Goal: Information Seeking & Learning: Learn about a topic

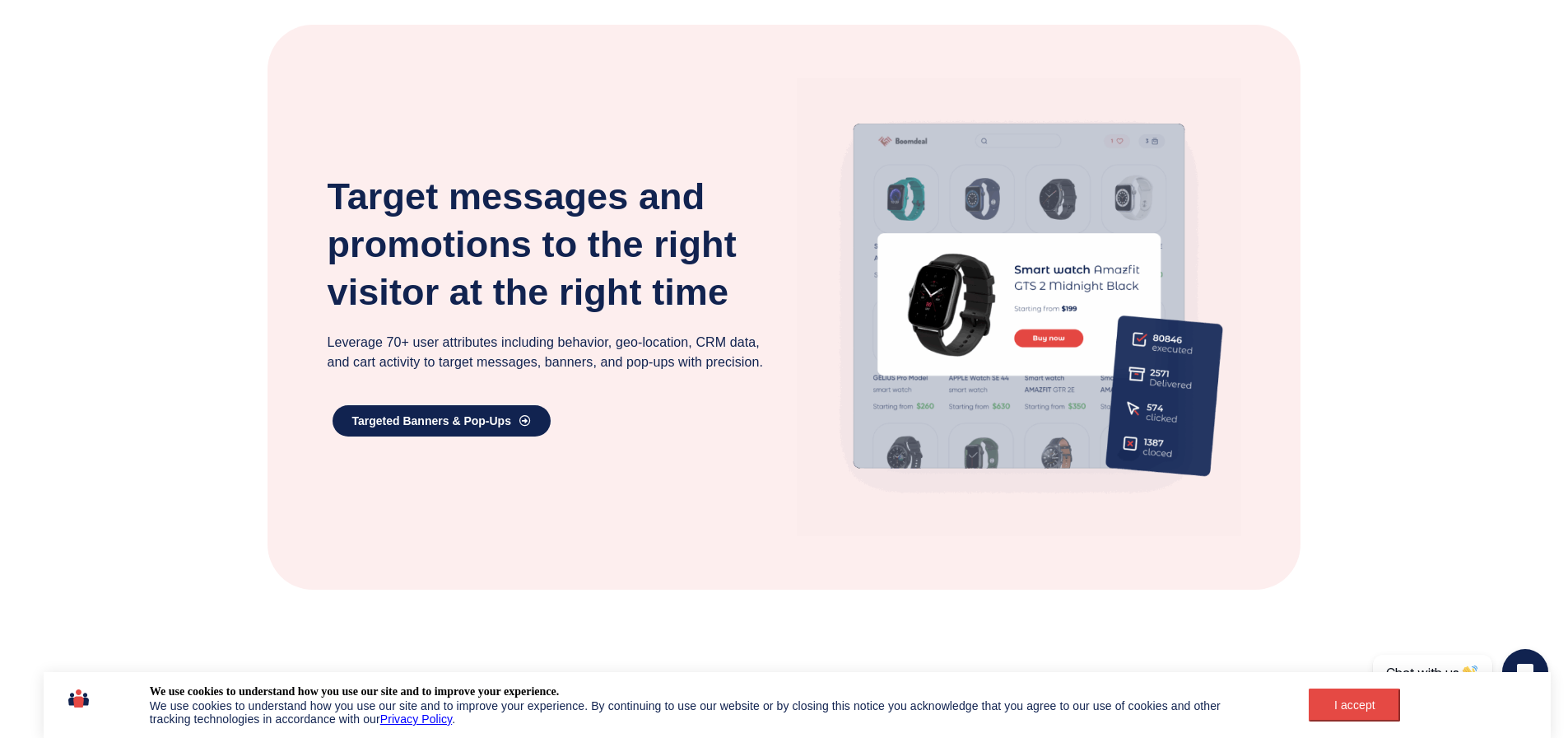
scroll to position [2141, 0]
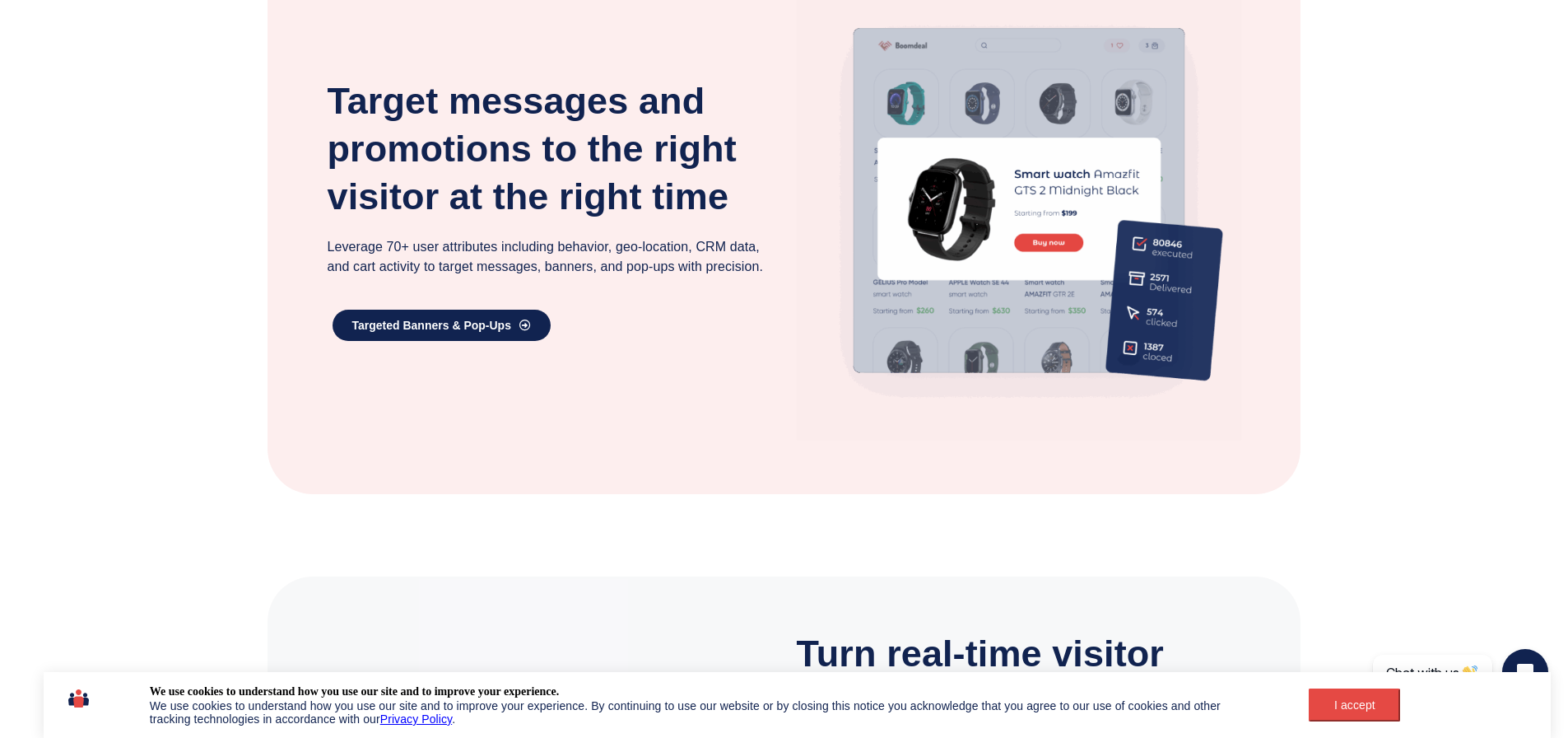
click at [504, 139] on h3 "Target messages and promotions to the right visitor at the right time" at bounding box center [550, 149] width 444 height 143
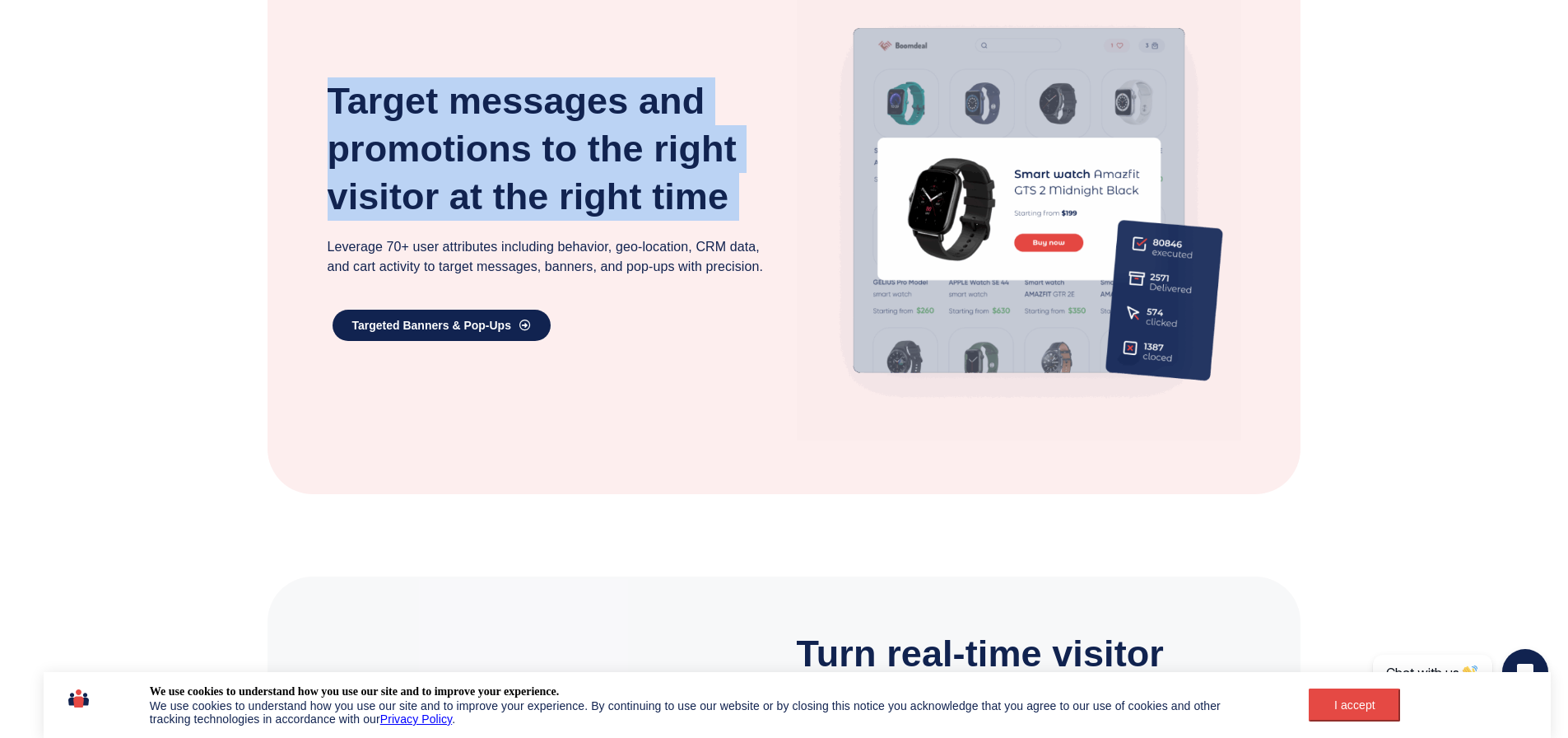
click at [504, 139] on h3 "Target messages and promotions to the right visitor at the right time" at bounding box center [550, 149] width 444 height 143
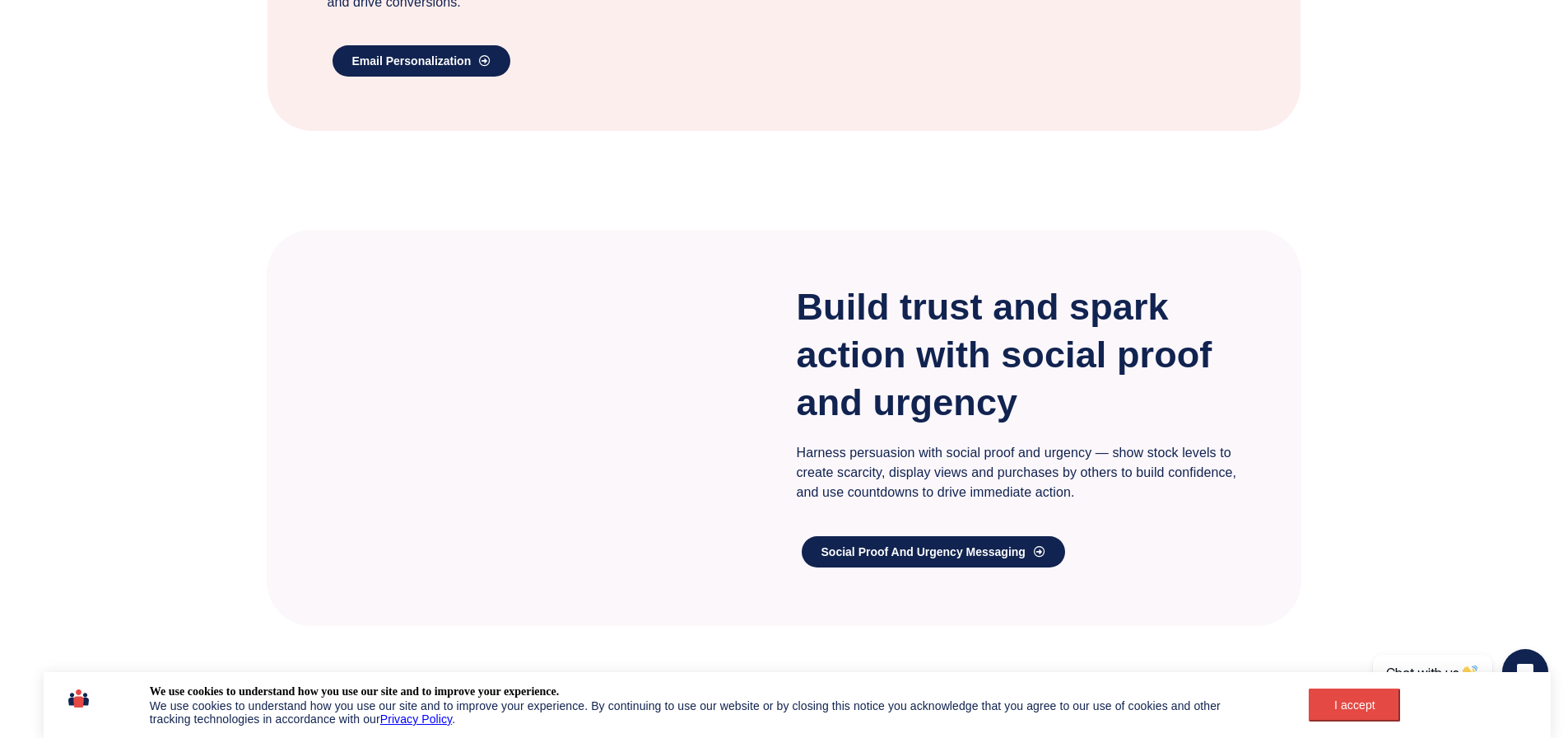
scroll to position [3622, 0]
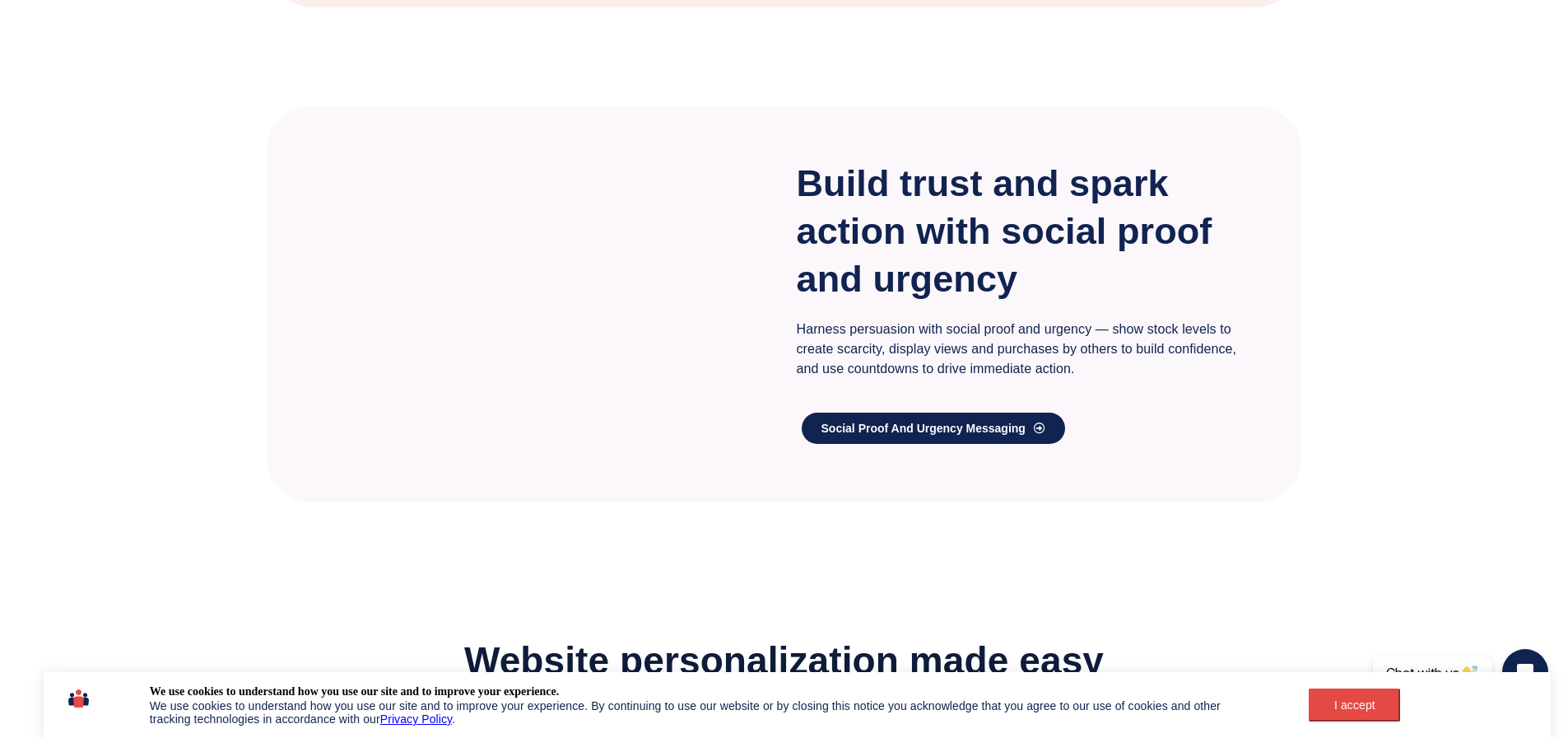
click at [872, 378] on p "Harness persuasion with social proof and urgency — show stock levels to create …" at bounding box center [1019, 349] width 444 height 59
click at [1069, 303] on h3 "Build trust and spark action with social proof and urgency" at bounding box center [1019, 231] width 444 height 143
click at [972, 249] on h3 "Build trust and spark action with social proof and urgency" at bounding box center [1019, 231] width 444 height 143
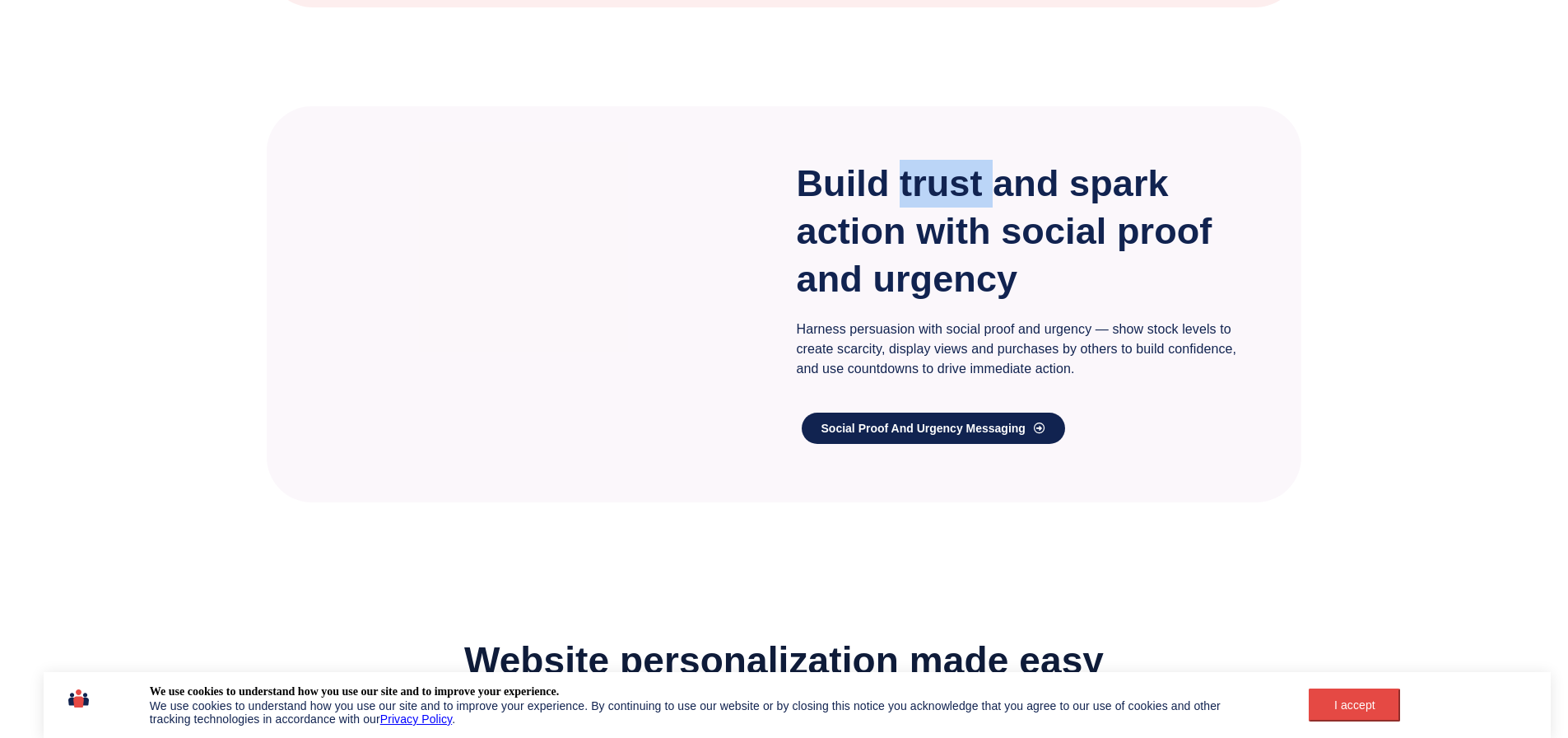
click at [972, 249] on h3 "Build trust and spark action with social proof and urgency" at bounding box center [1019, 231] width 444 height 143
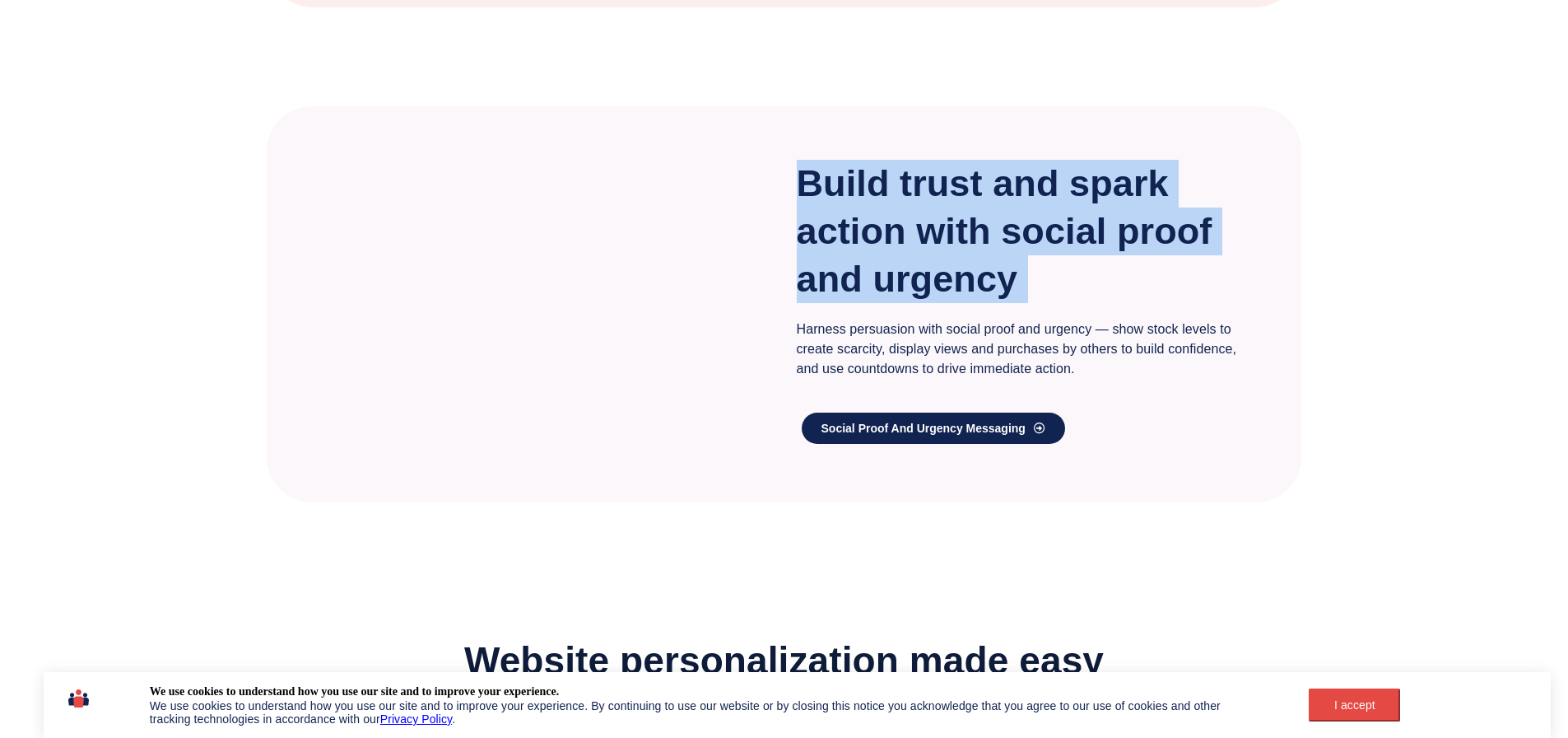
click at [972, 249] on h3 "Build trust and spark action with social proof and urgency" at bounding box center [1019, 231] width 444 height 143
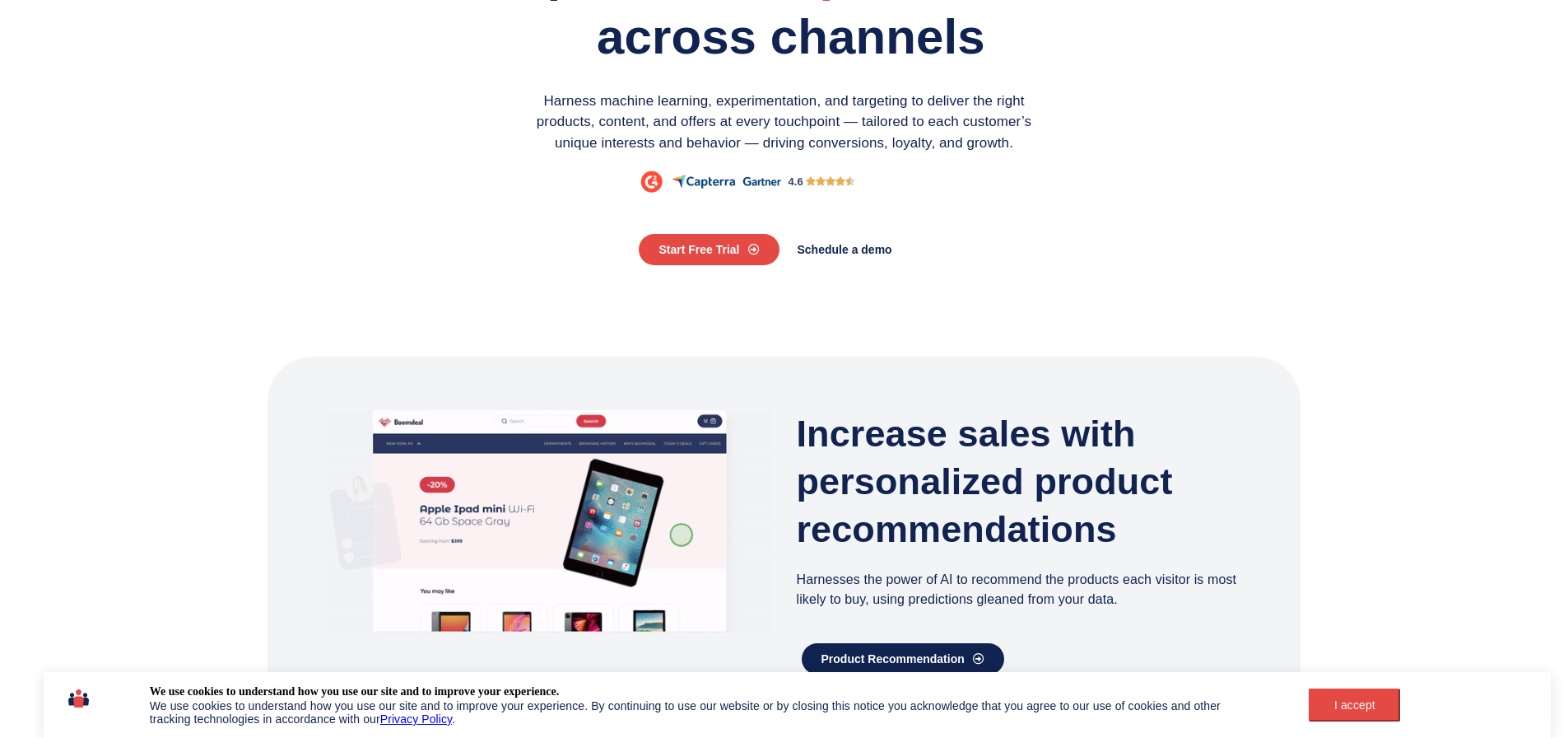
scroll to position [0, 0]
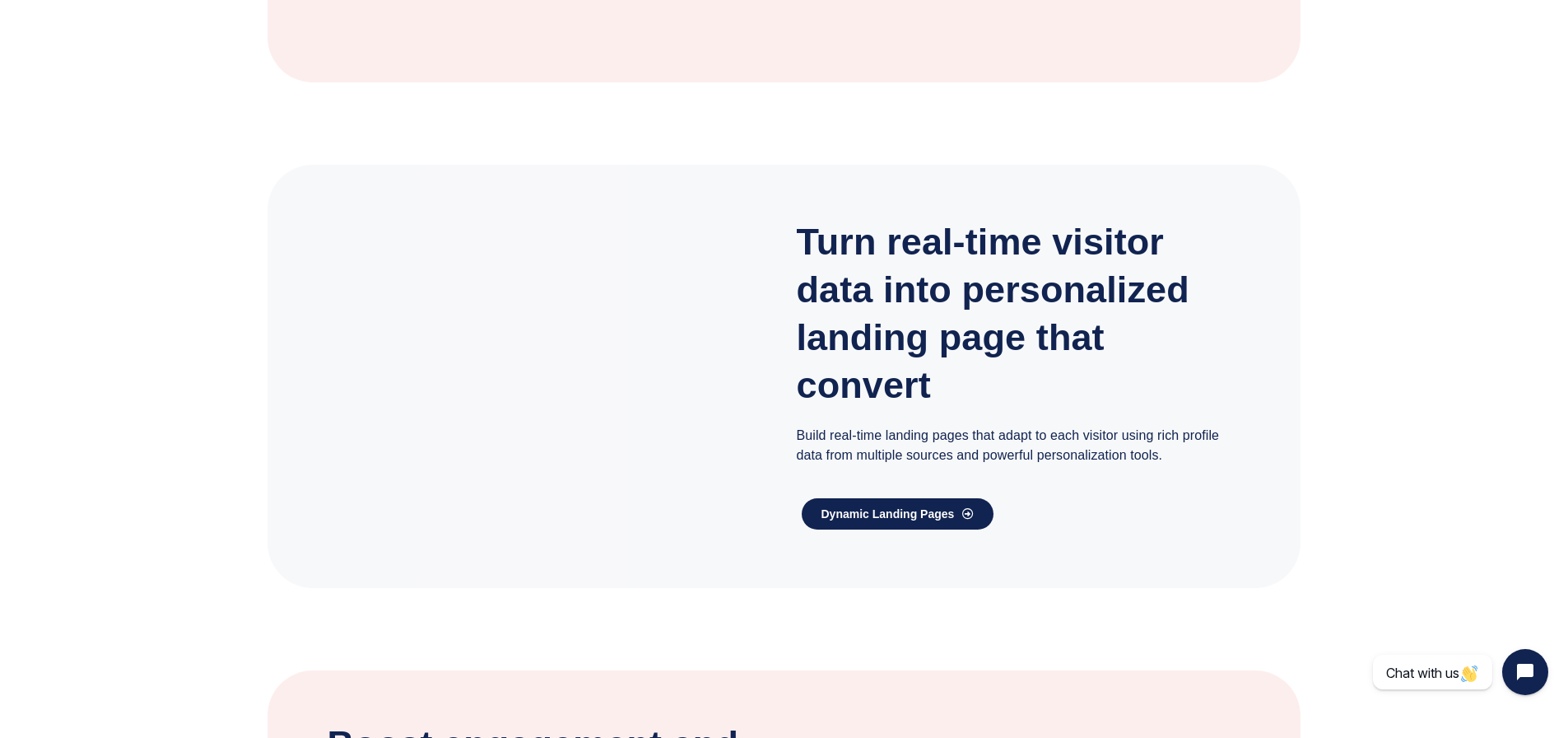
scroll to position [2141, 0]
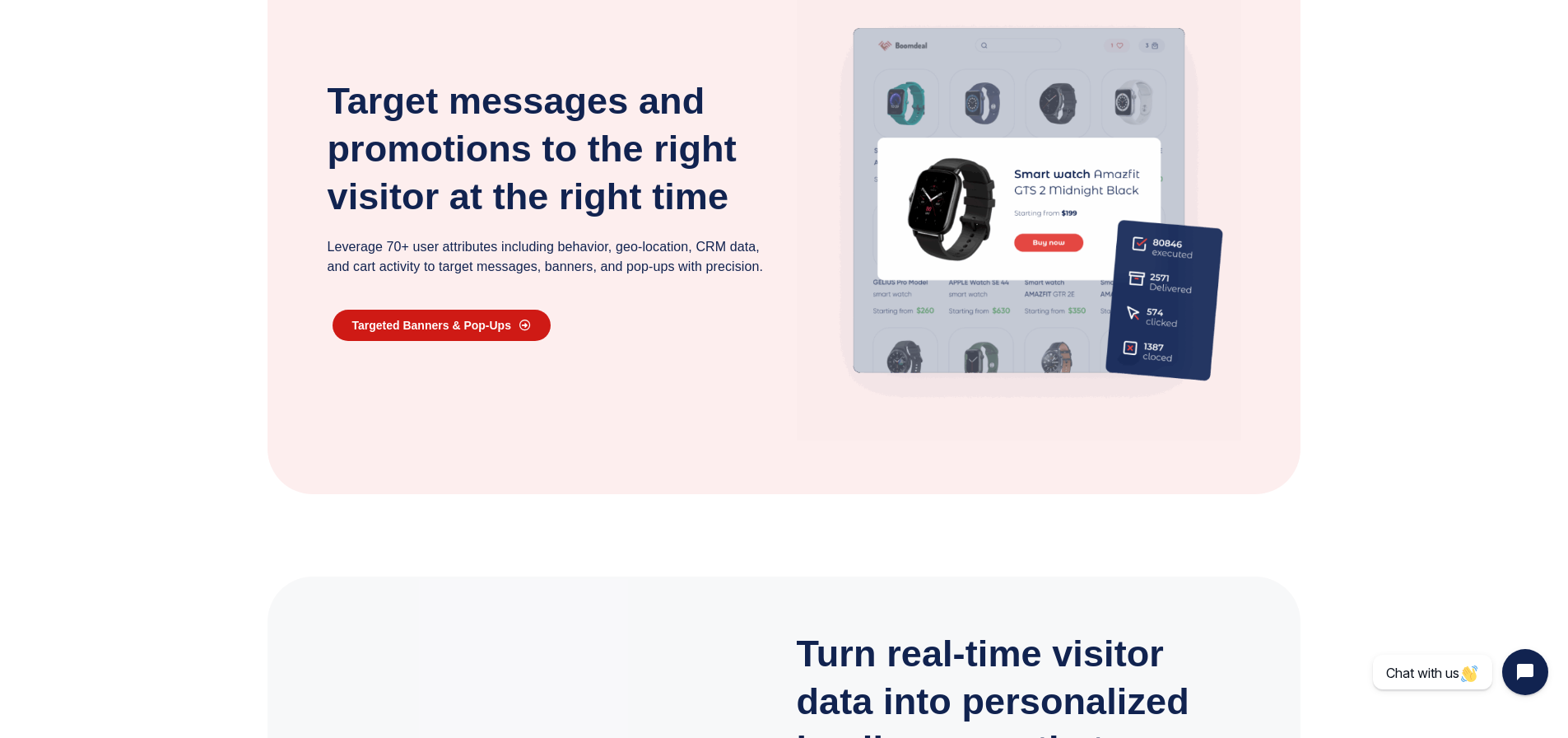
click at [415, 331] on span "Targeted Banners & Pop-Ups" at bounding box center [431, 325] width 159 height 11
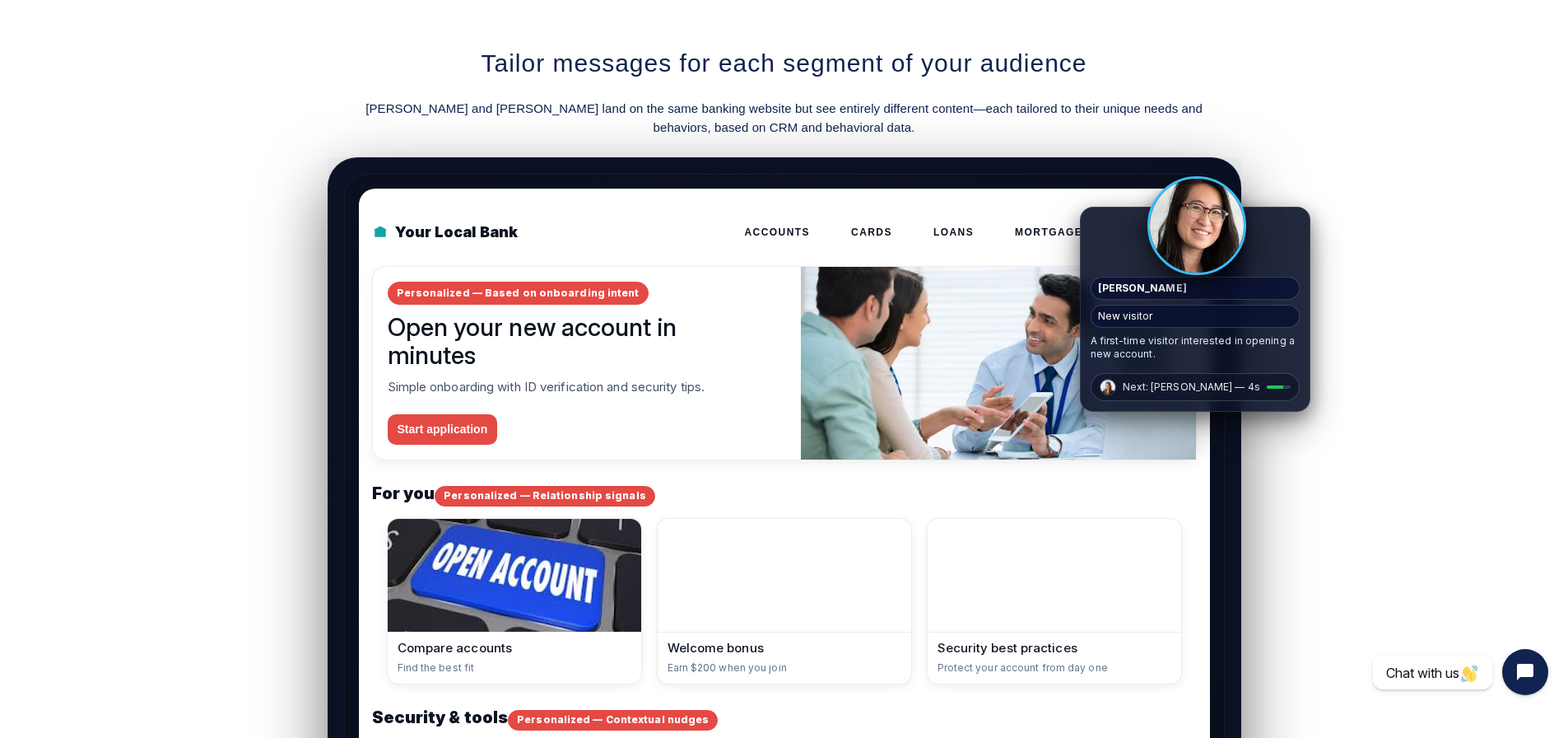
scroll to position [2141, 0]
